Goal: Information Seeking & Learning: Learn about a topic

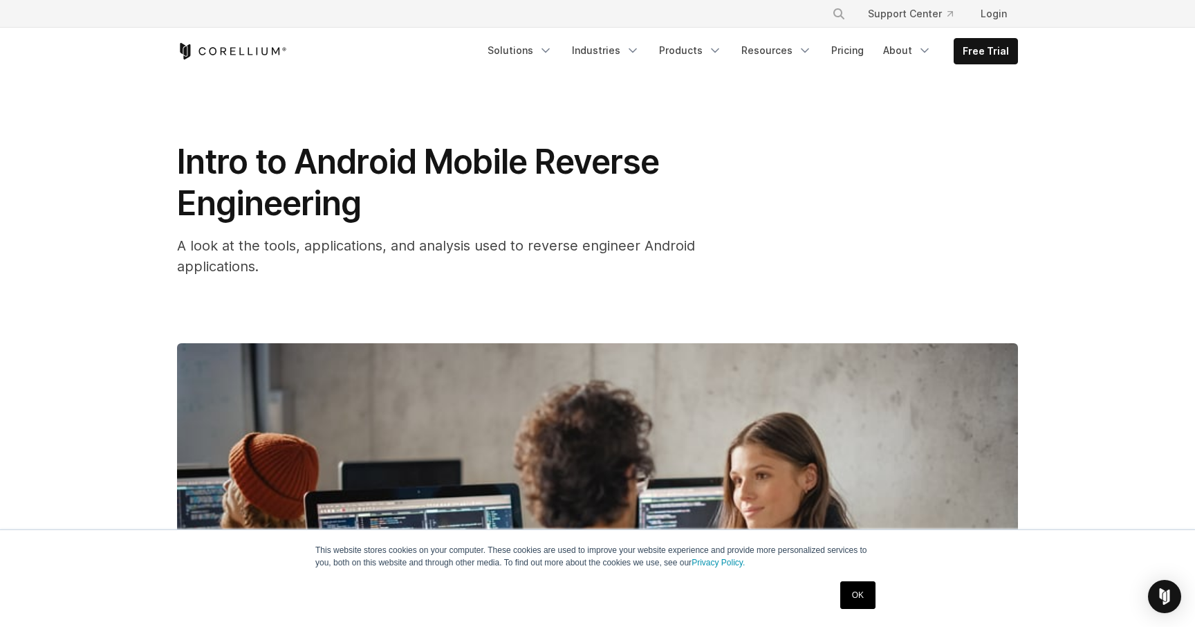
click at [259, 164] on span "Intro to Android Mobile Reverse Engineering" at bounding box center [418, 182] width 482 height 82
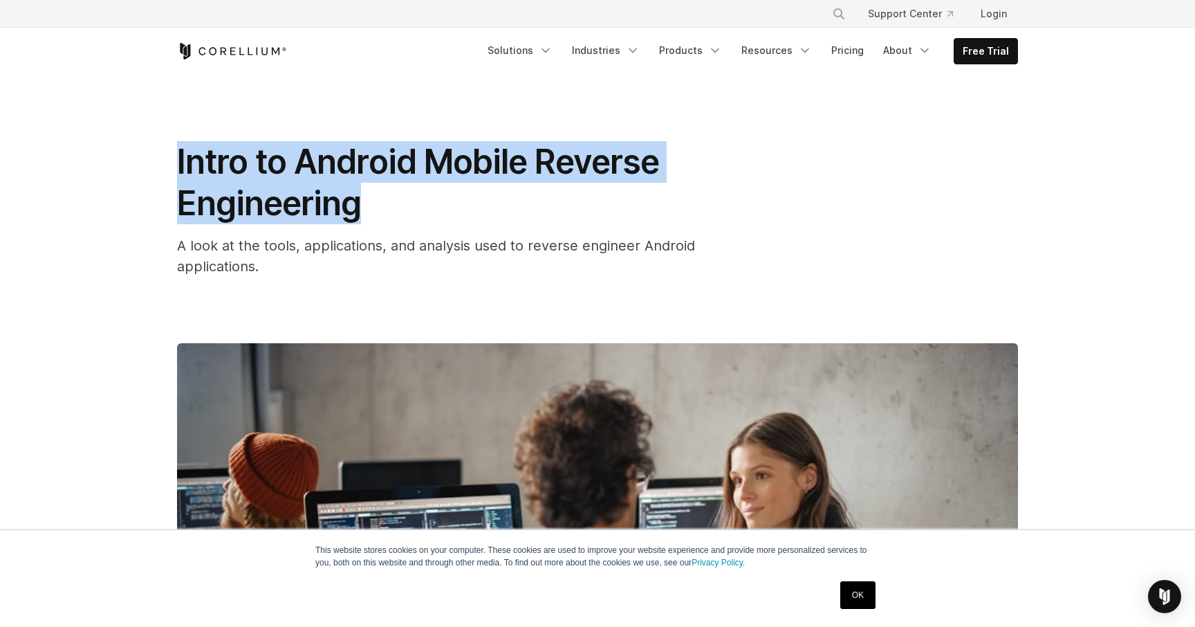
click at [814, 192] on div "Intro to Android Mobile Reverse Engineering A look at the tools, applications, …" at bounding box center [597, 209] width 841 height 136
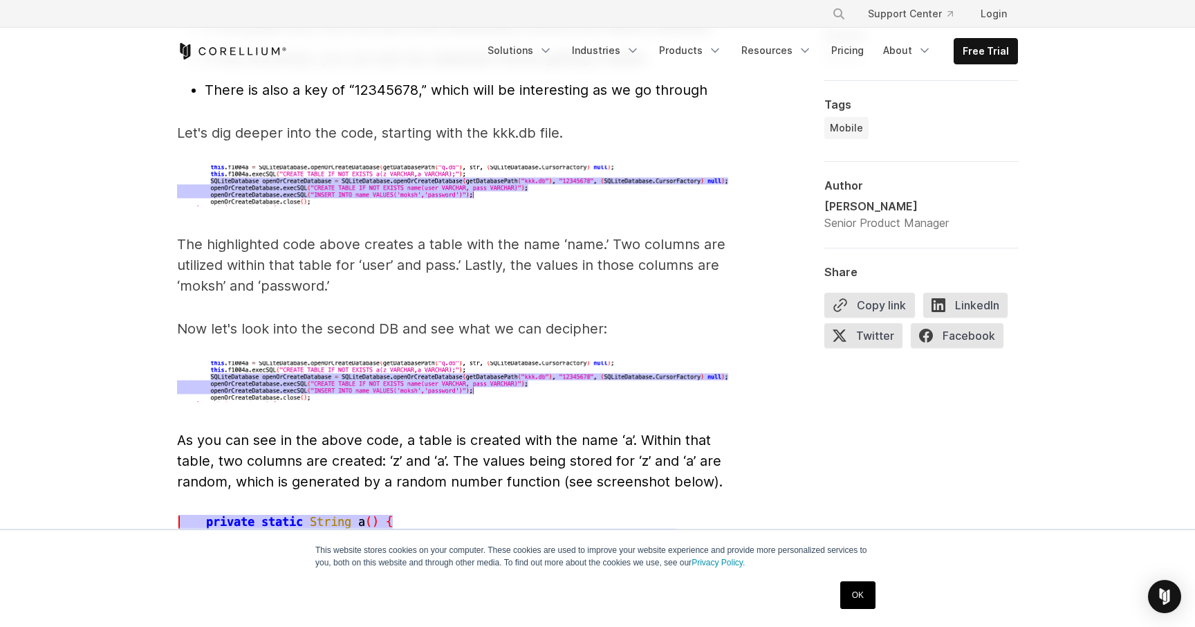
scroll to position [4603, 0]
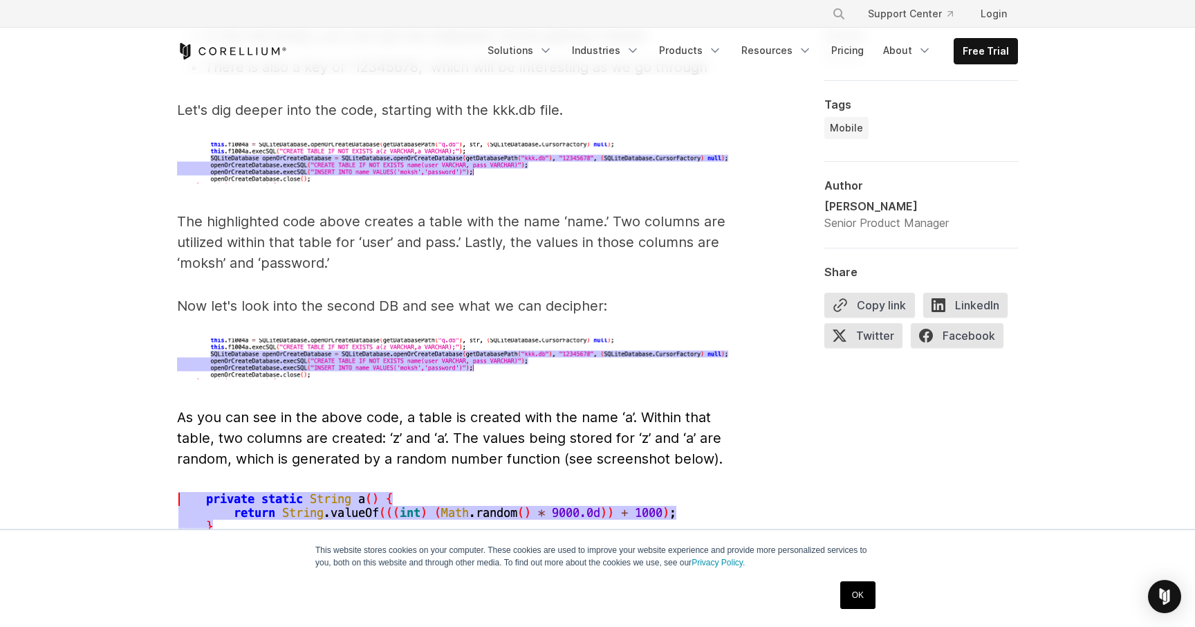
click at [488, 215] on p "The highlighted code above creates a table with the name ‘name.’ Two columns ar…" at bounding box center [453, 242] width 553 height 62
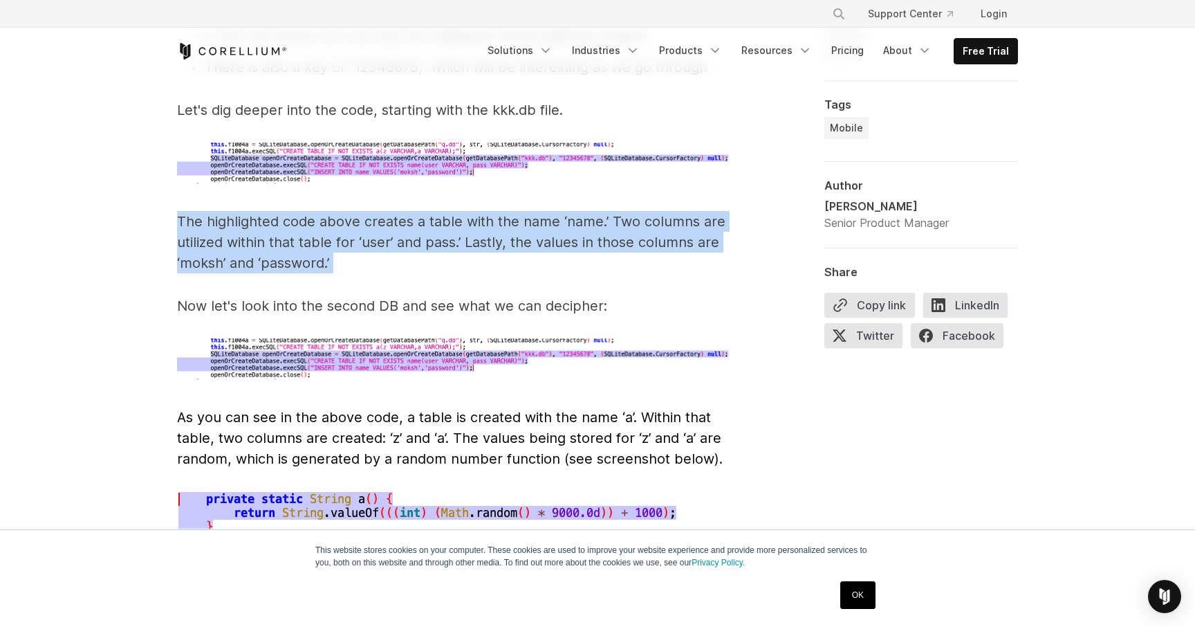
click at [488, 215] on p "The highlighted code above creates a table with the name ‘name.’ Two columns ar…" at bounding box center [453, 242] width 553 height 62
copy span "The highlighted code above creates a table with the name ‘name.’ Two columns ar…"
click at [454, 219] on p "The highlighted code above creates a table with the name ‘name.’ Two columns ar…" at bounding box center [453, 242] width 553 height 62
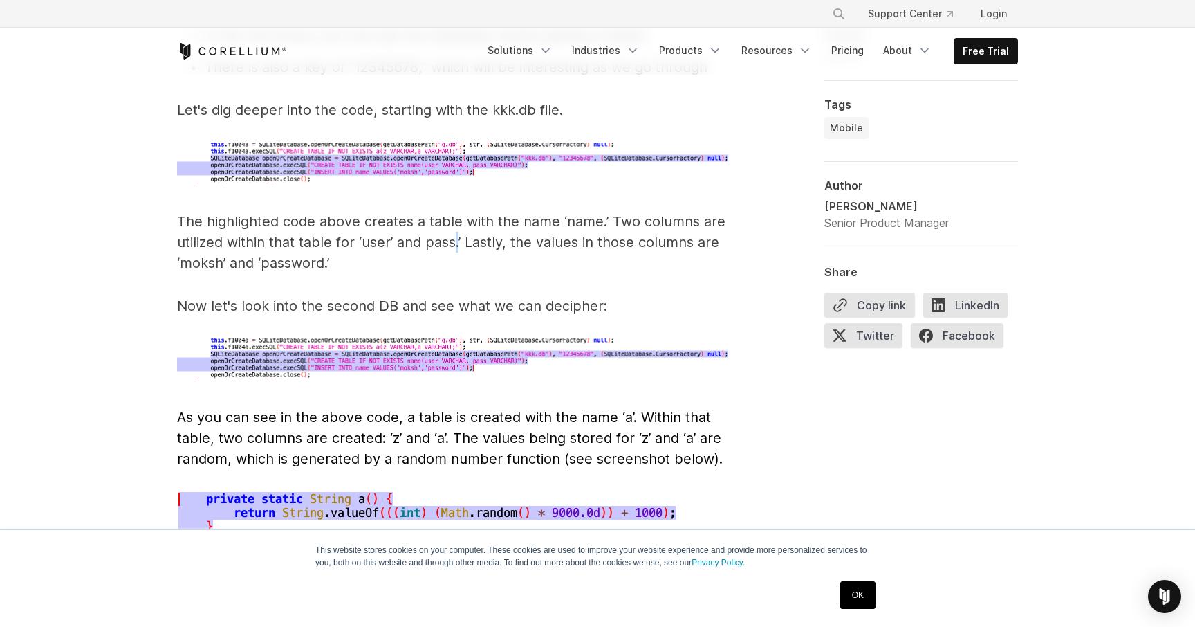
click at [454, 219] on p "The highlighted code above creates a table with the name ‘name.’ Two columns ar…" at bounding box center [453, 242] width 553 height 62
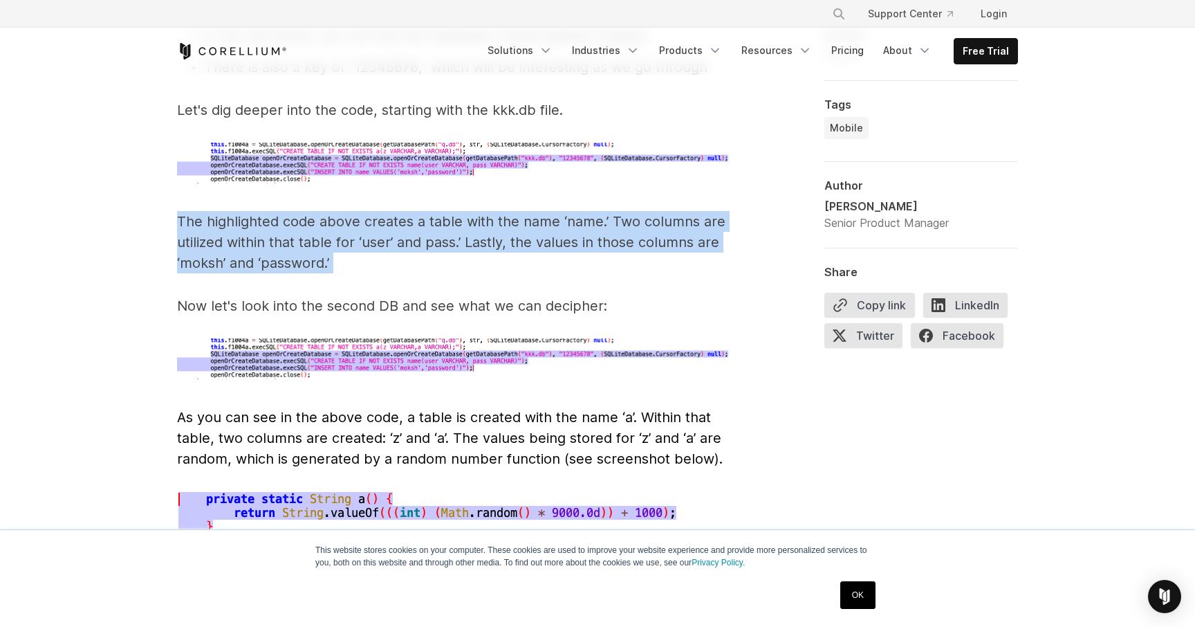
copy span "The highlighted code above creates a table with the name ‘name.’ Two columns ar…"
click at [333, 211] on p "The highlighted code above creates a table with the name ‘name.’ Two columns ar…" at bounding box center [453, 242] width 553 height 62
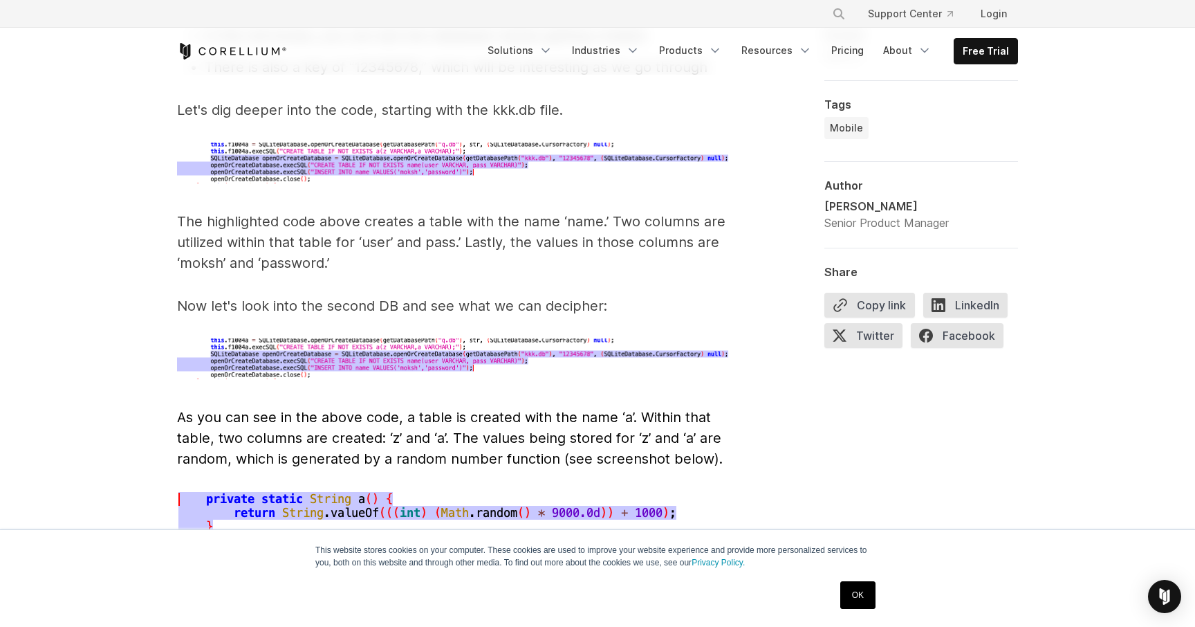
click at [333, 211] on p "The highlighted code above creates a table with the name ‘name.’ Two columns ar…" at bounding box center [453, 242] width 553 height 62
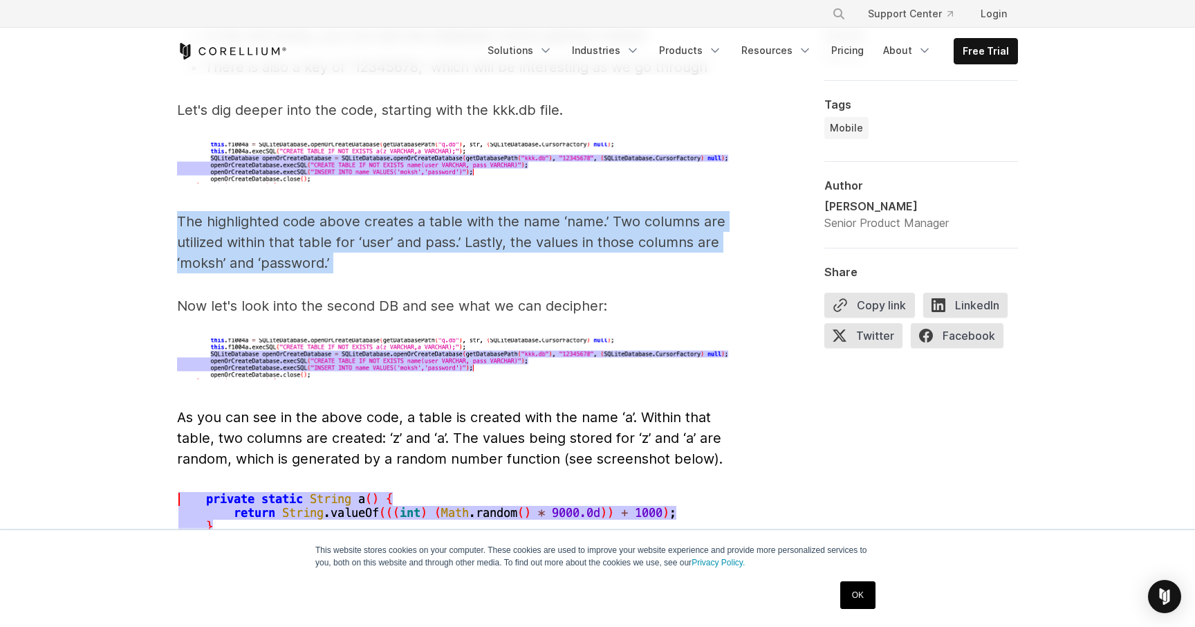
click at [286, 215] on p "The highlighted code above creates a table with the name ‘name.’ Two columns ar…" at bounding box center [453, 242] width 553 height 62
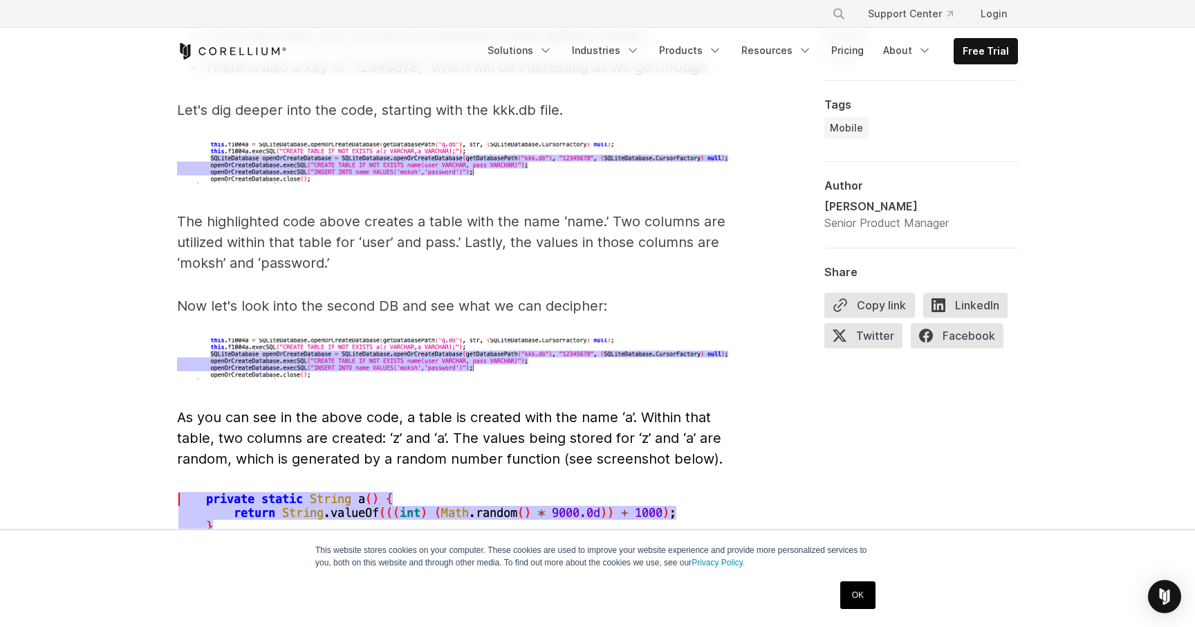
click at [286, 215] on p "The highlighted code above creates a table with the name ‘name.’ Two columns ar…" at bounding box center [453, 242] width 553 height 62
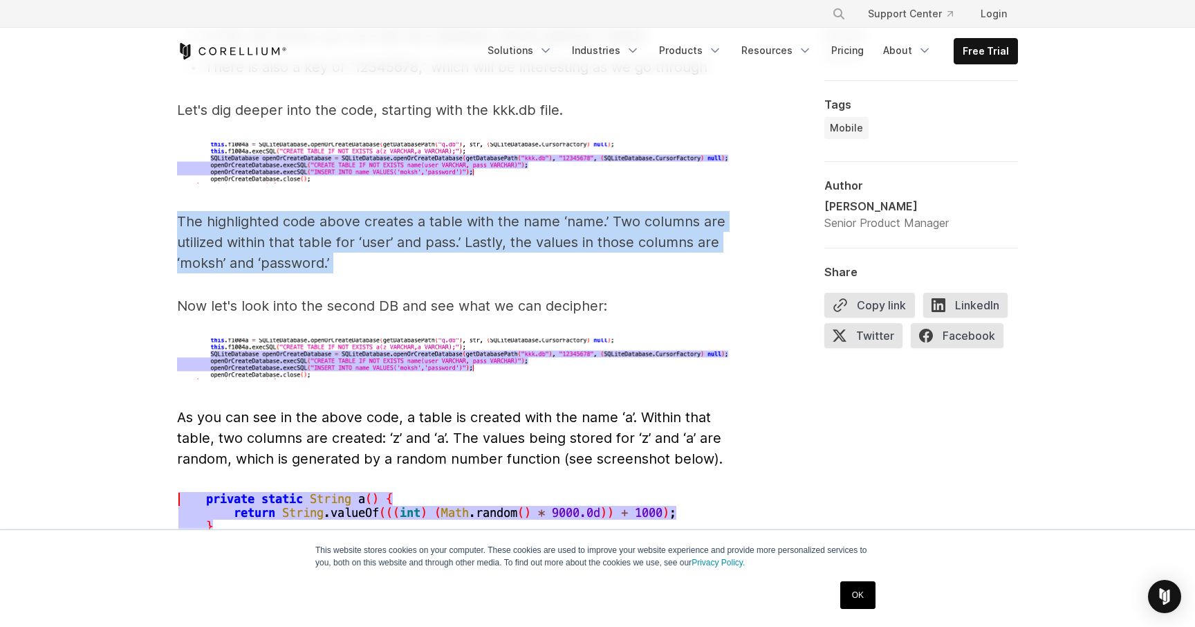
click at [223, 211] on p "The highlighted code above creates a table with the name ‘name.’ Two columns ar…" at bounding box center [453, 242] width 553 height 62
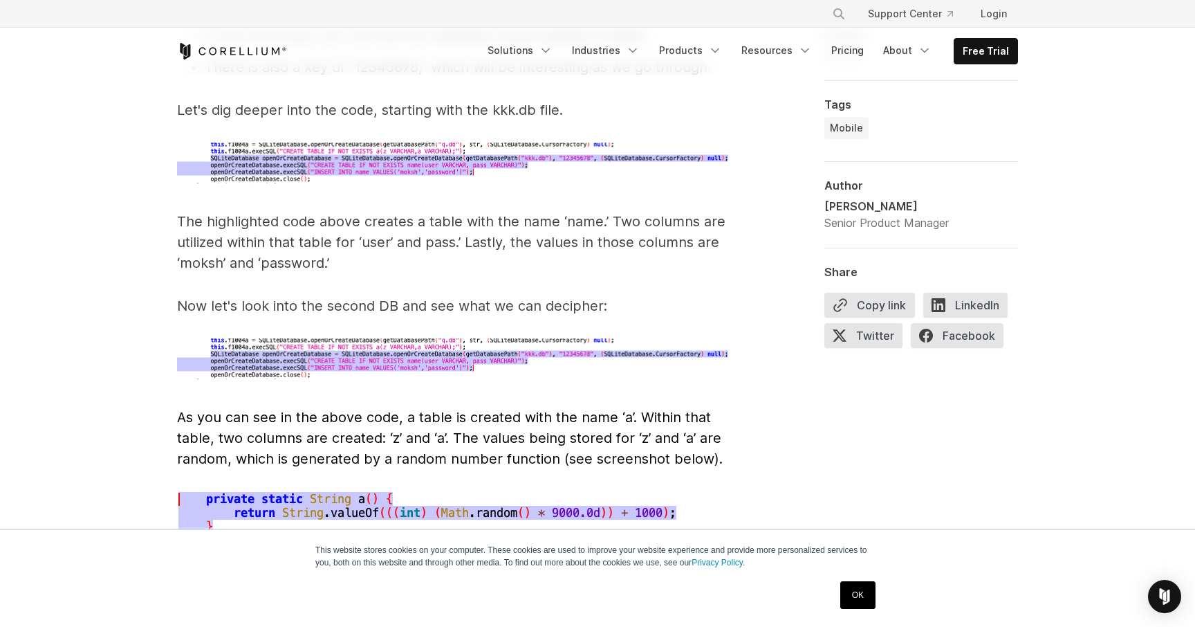
click at [223, 211] on p "The highlighted code above creates a table with the name ‘name.’ Two columns ar…" at bounding box center [453, 242] width 553 height 62
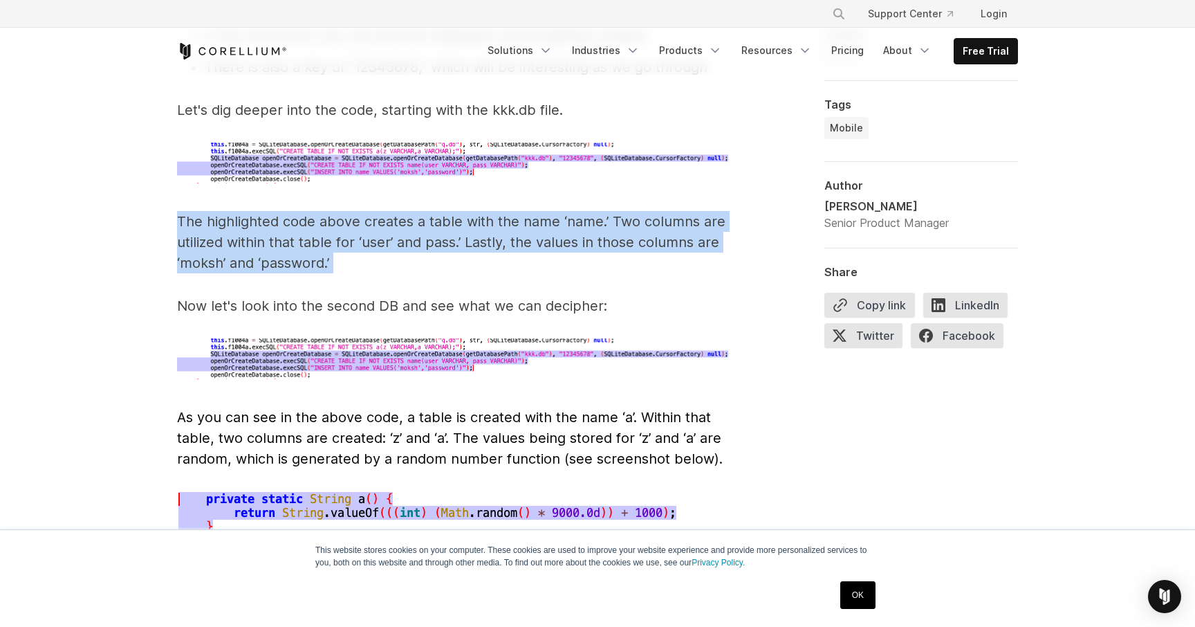
click at [252, 211] on p "The highlighted code above creates a table with the name ‘name.’ Two columns ar…" at bounding box center [453, 242] width 553 height 62
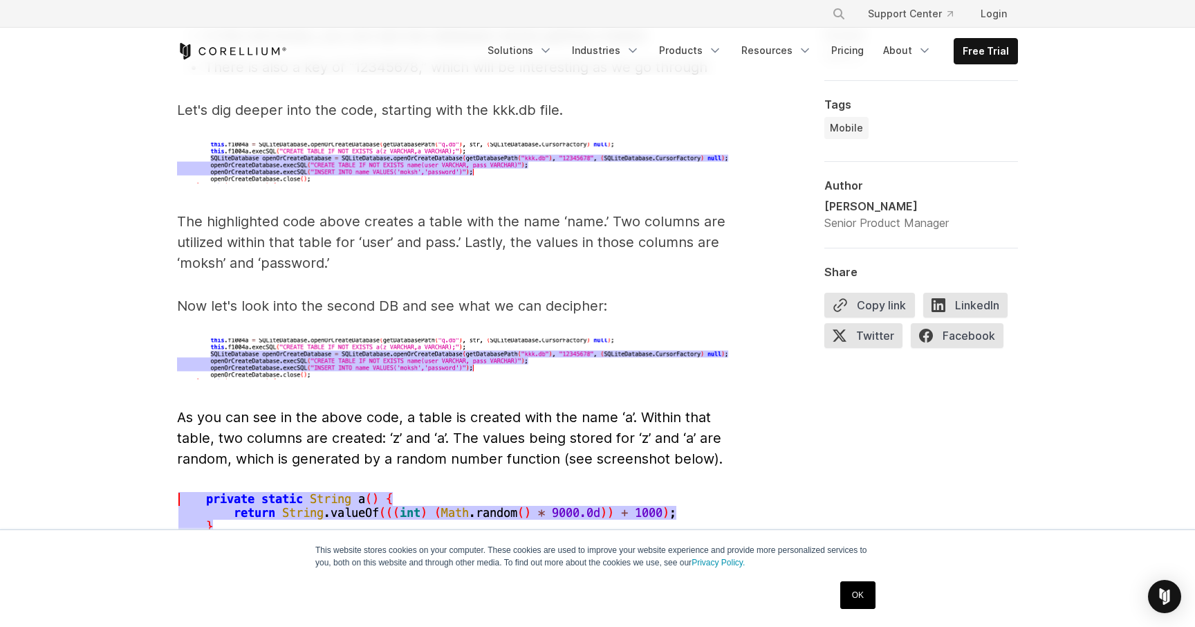
click at [252, 211] on p "The highlighted code above creates a table with the name ‘name.’ Two columns ar…" at bounding box center [453, 242] width 553 height 62
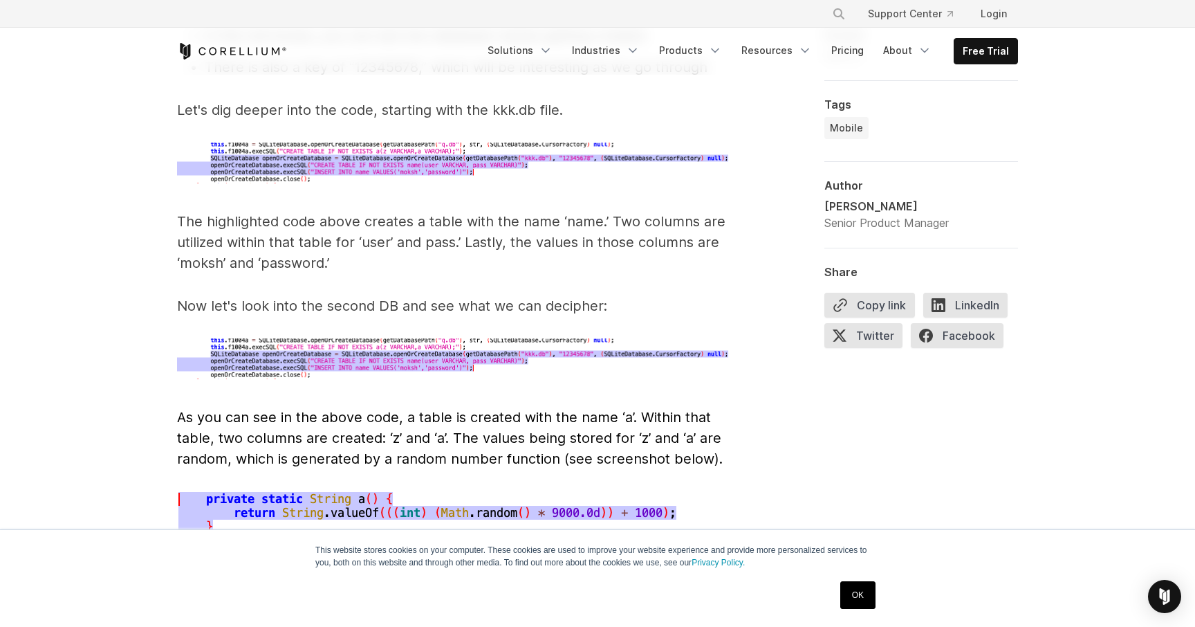
click at [584, 211] on p "The highlighted code above creates a table with the name ‘name.’ Two columns ar…" at bounding box center [453, 242] width 553 height 62
click at [472, 295] on p "Now let's look into the second DB and see what we can decipher:" at bounding box center [453, 305] width 553 height 21
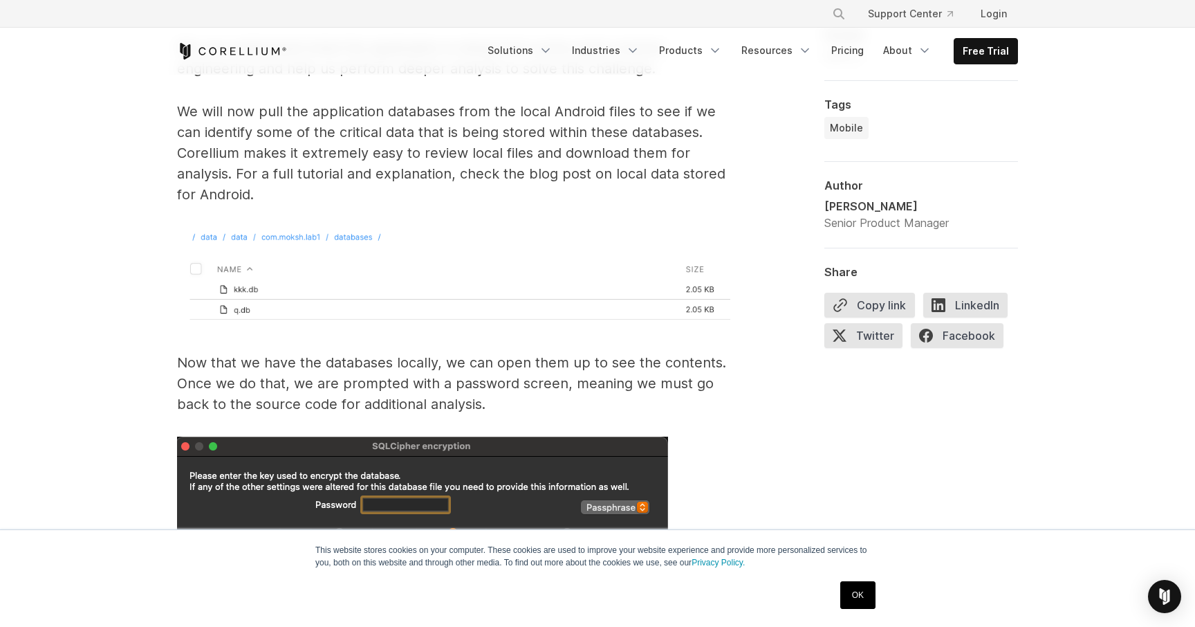
scroll to position [5253, 0]
